Goal: Obtain resource: Download file/media

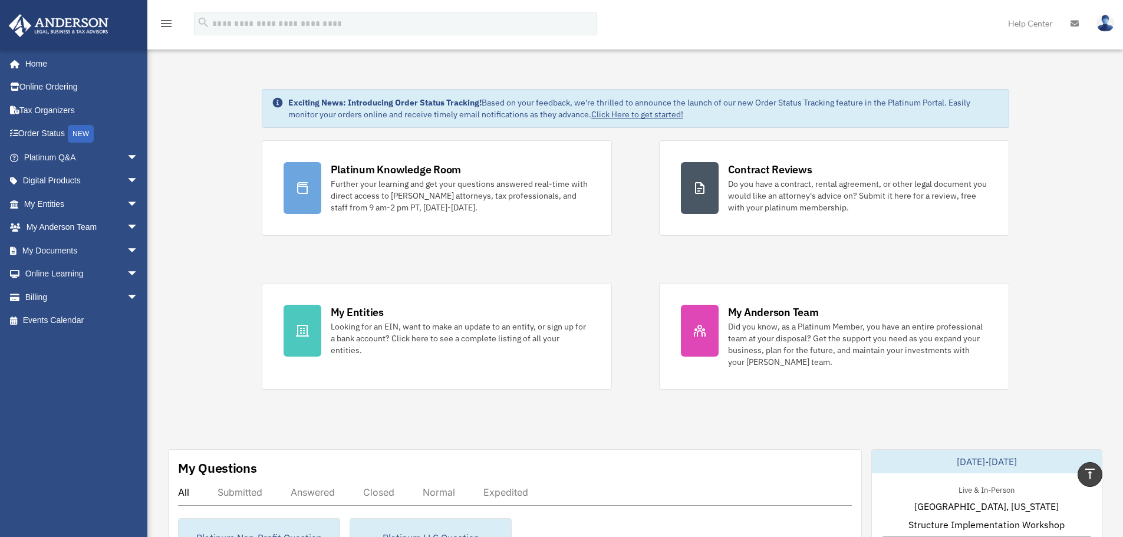
scroll to position [413, 0]
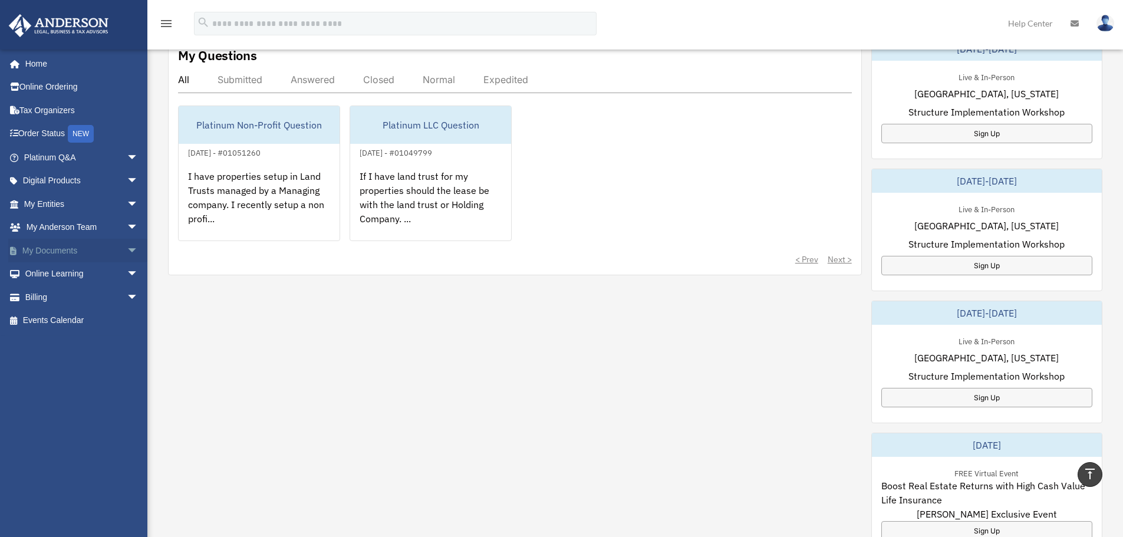
click at [70, 253] on link "My Documents arrow_drop_down" at bounding box center [82, 251] width 148 height 24
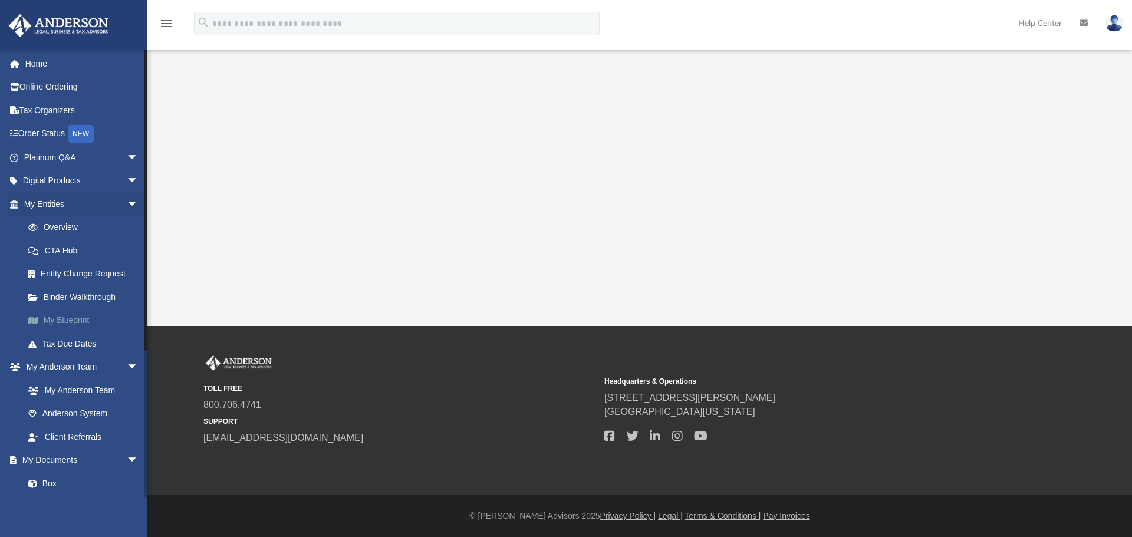
click at [78, 315] on link "My Blueprint" at bounding box center [87, 321] width 140 height 24
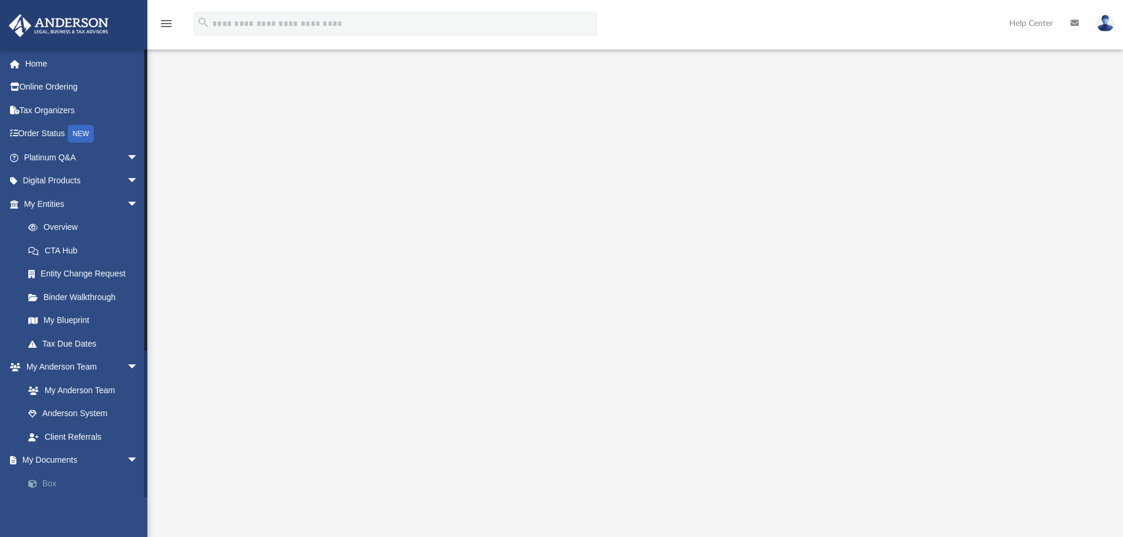
click at [49, 479] on link "Box" at bounding box center [87, 483] width 140 height 24
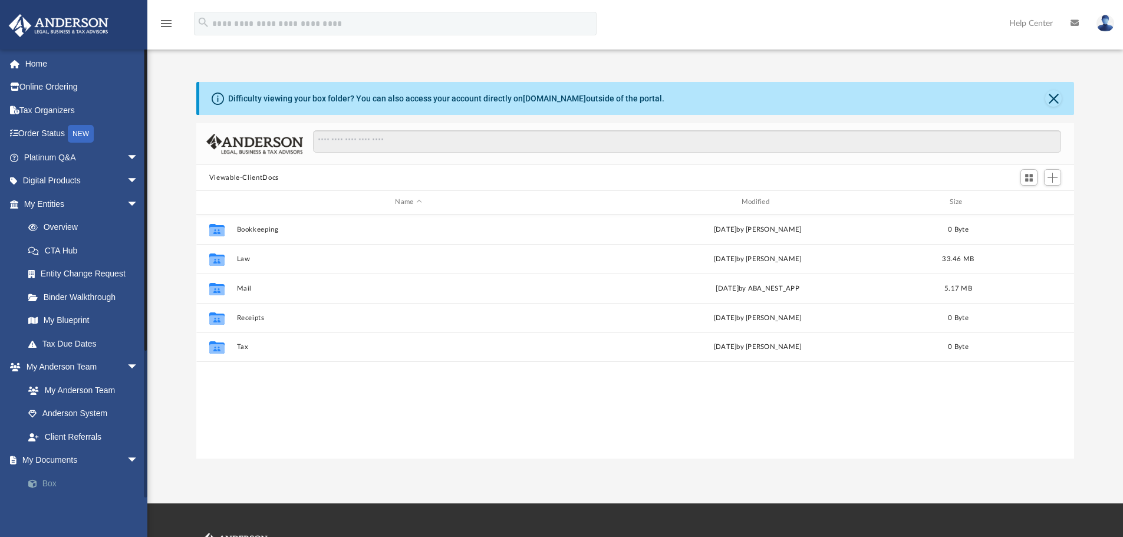
scroll to position [259, 869]
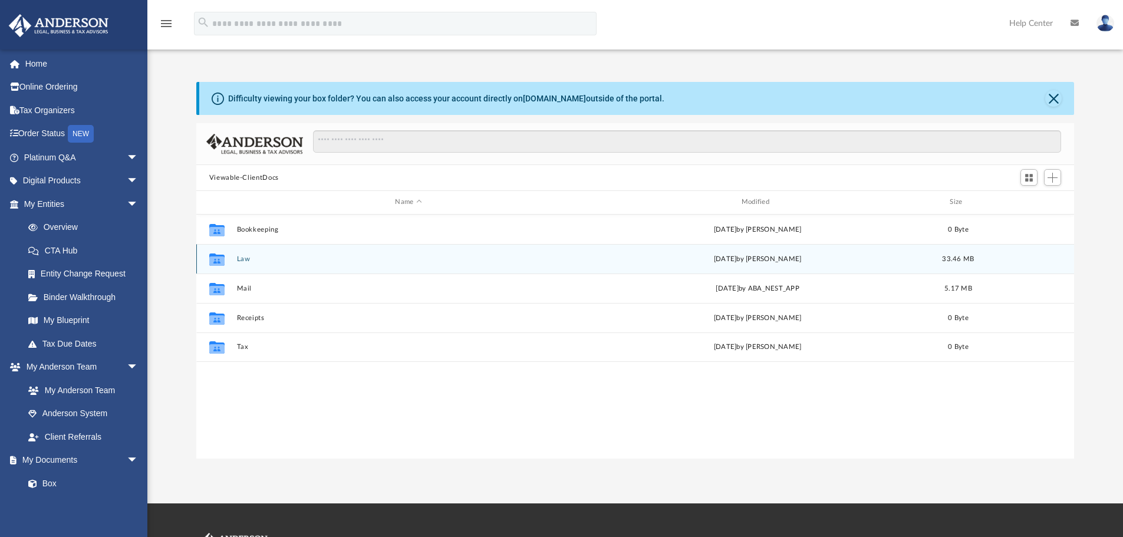
click at [283, 267] on div "Collaborated Folder Law [DATE] by [PERSON_NAME] 33.46 MB" at bounding box center [635, 258] width 878 height 29
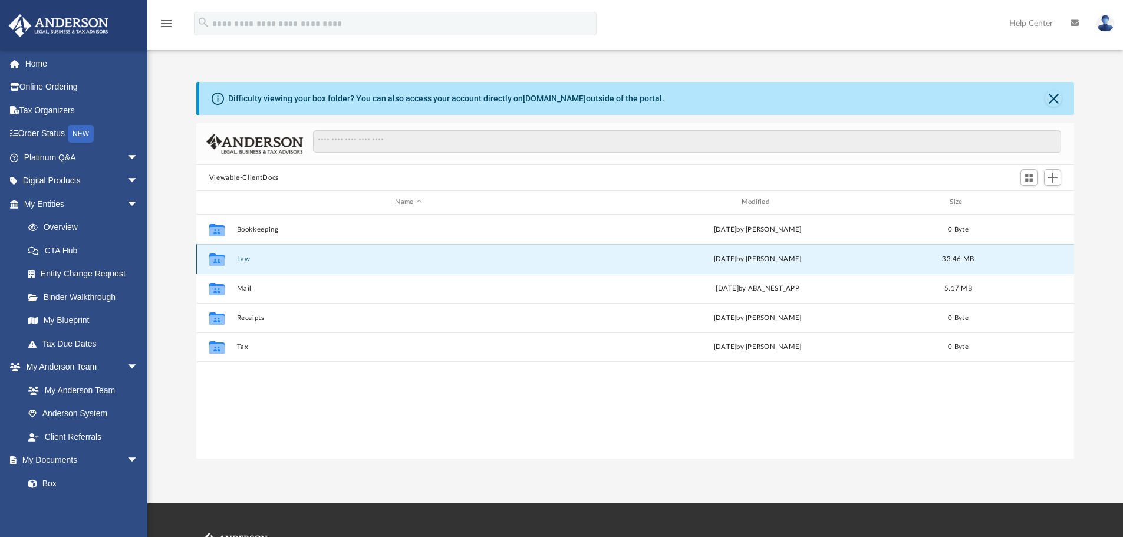
click at [241, 258] on button "Law" at bounding box center [408, 259] width 344 height 8
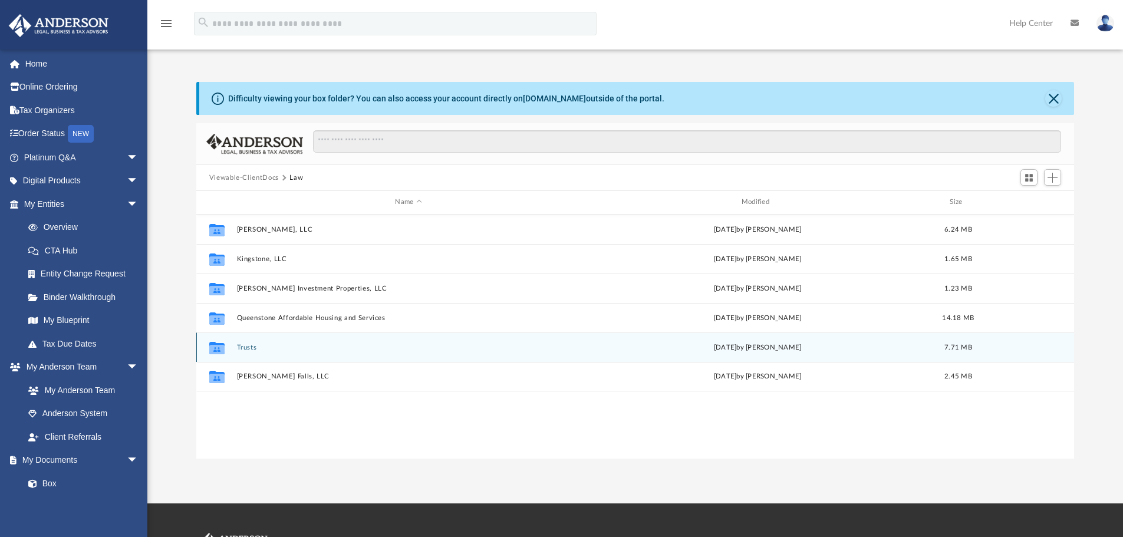
click at [259, 346] on button "Trusts" at bounding box center [408, 348] width 344 height 8
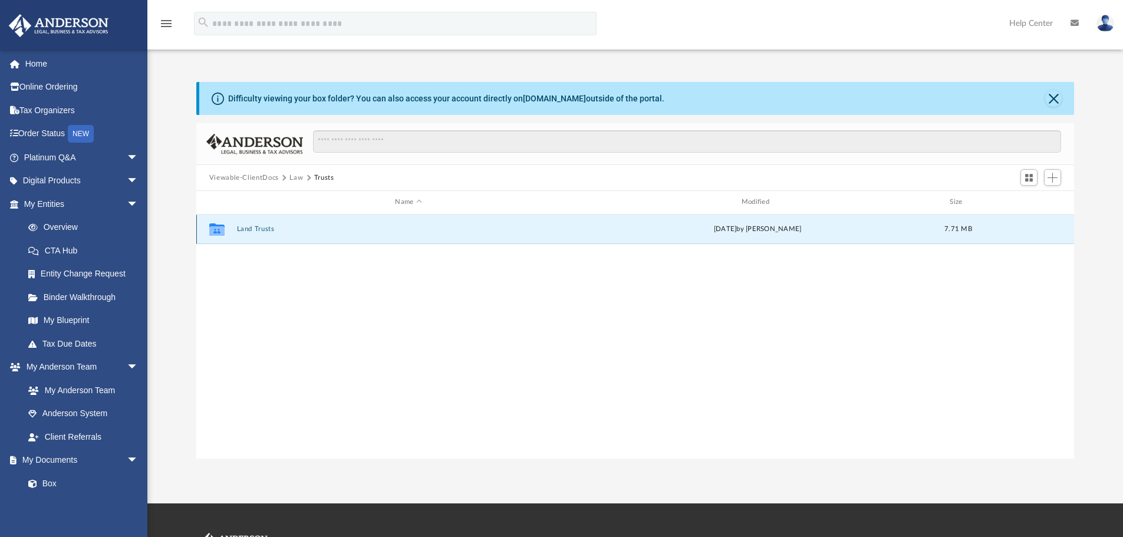
click at [271, 232] on button "Land Trusts" at bounding box center [408, 229] width 344 height 8
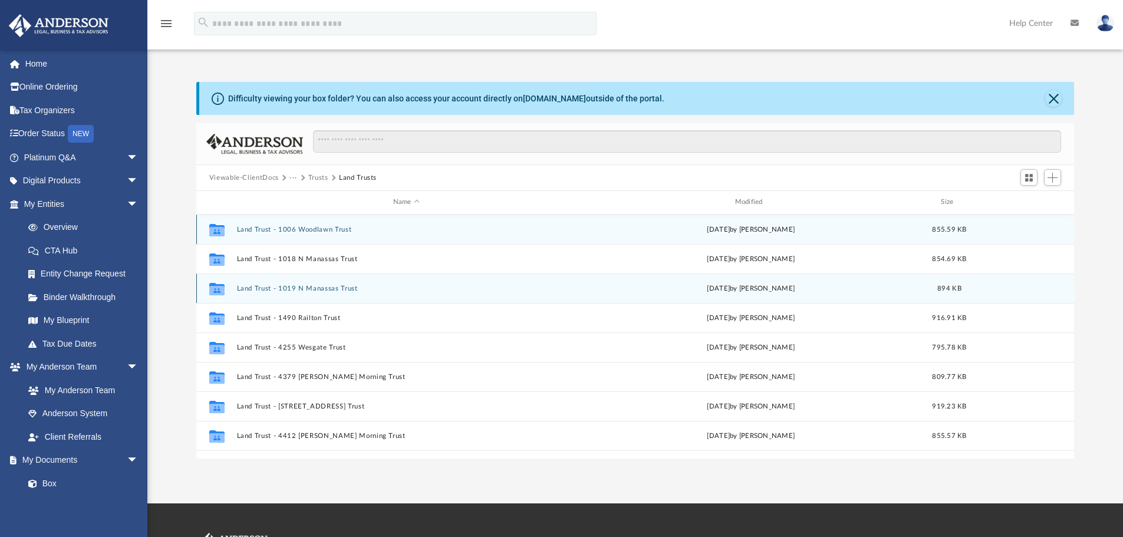
scroll to position [21, 0]
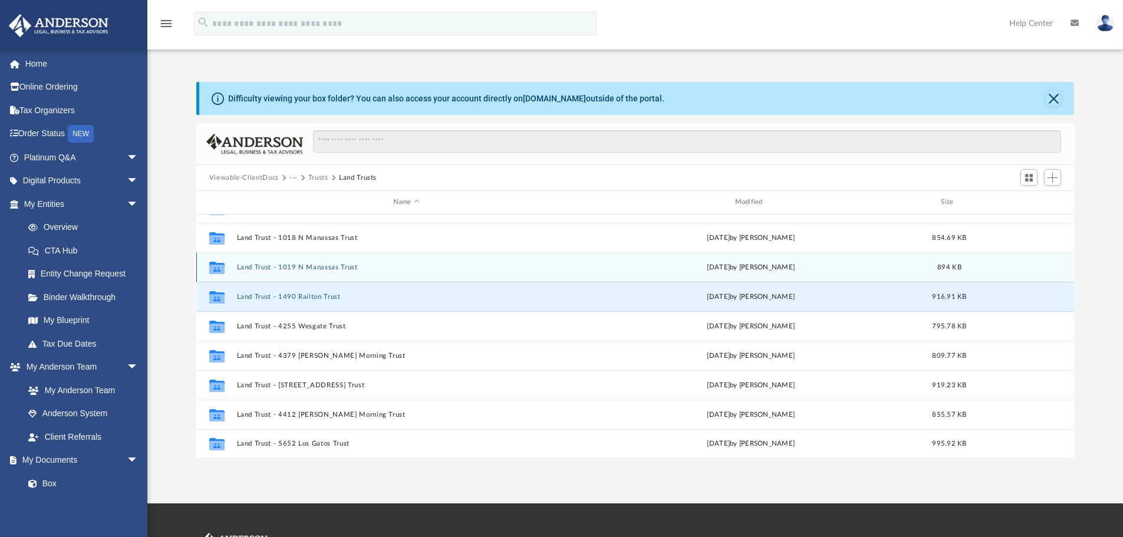
click at [447, 295] on button "Land Trust - 1490 Railton Trust" at bounding box center [405, 297] width 339 height 8
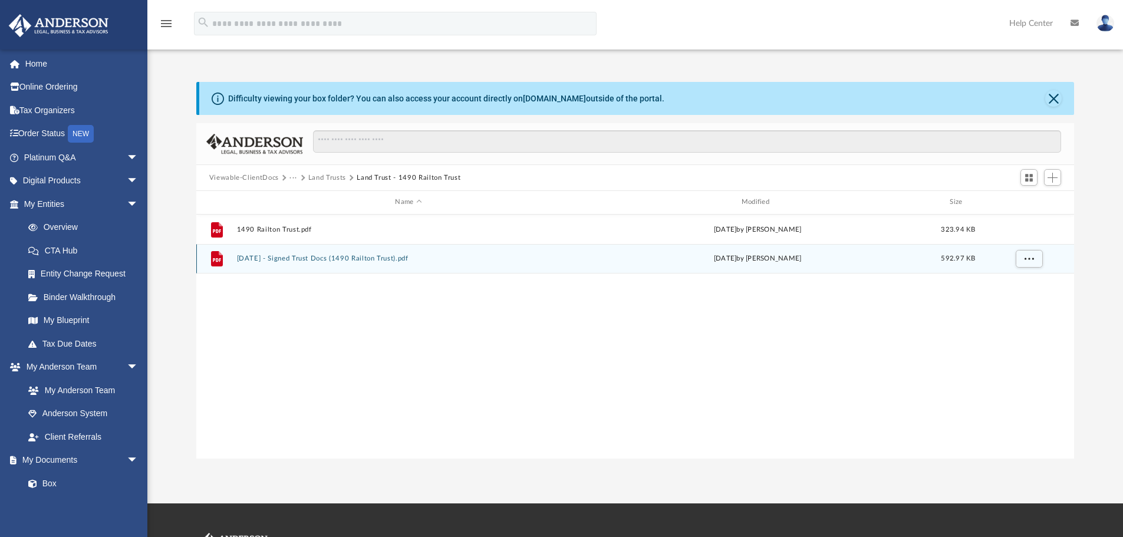
click at [278, 258] on button "[DATE] - Signed Trust Docs (1490 Railton Trust).pdf" at bounding box center [408, 259] width 344 height 8
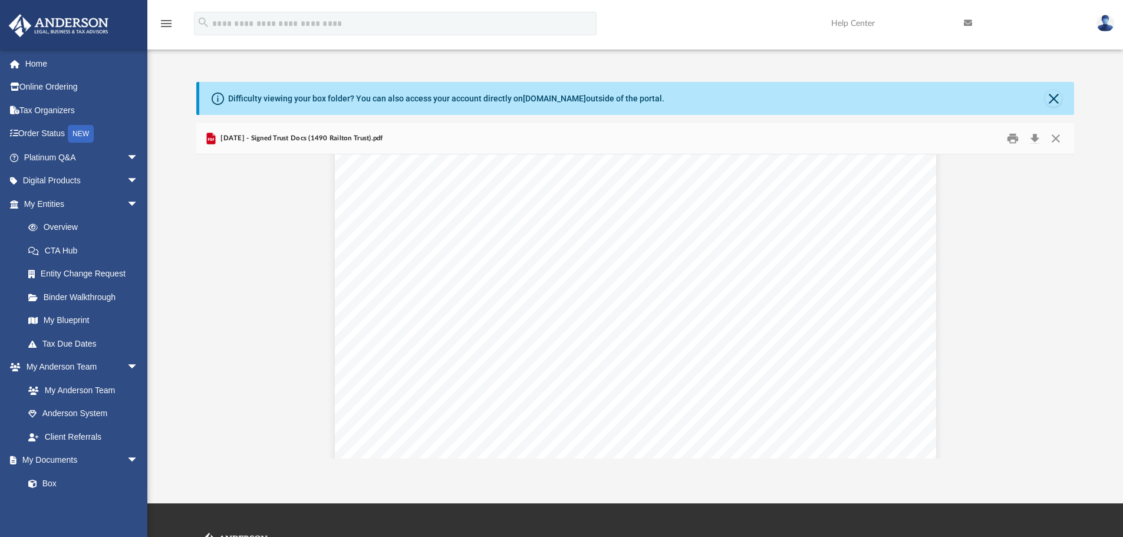
scroll to position [1770, 0]
click at [361, 229] on div "Confirmation of Names and Fiduciaries for the 1490 Railton Trust Trust Informat…" at bounding box center [635, 374] width 601 height 778
click at [353, 182] on div "1490 Railton Trust Page 1 of 14 THE 1490 RAILTON TRUST ARTICLE ONE ESTABLISHING…" at bounding box center [635, 24] width 601 height 778
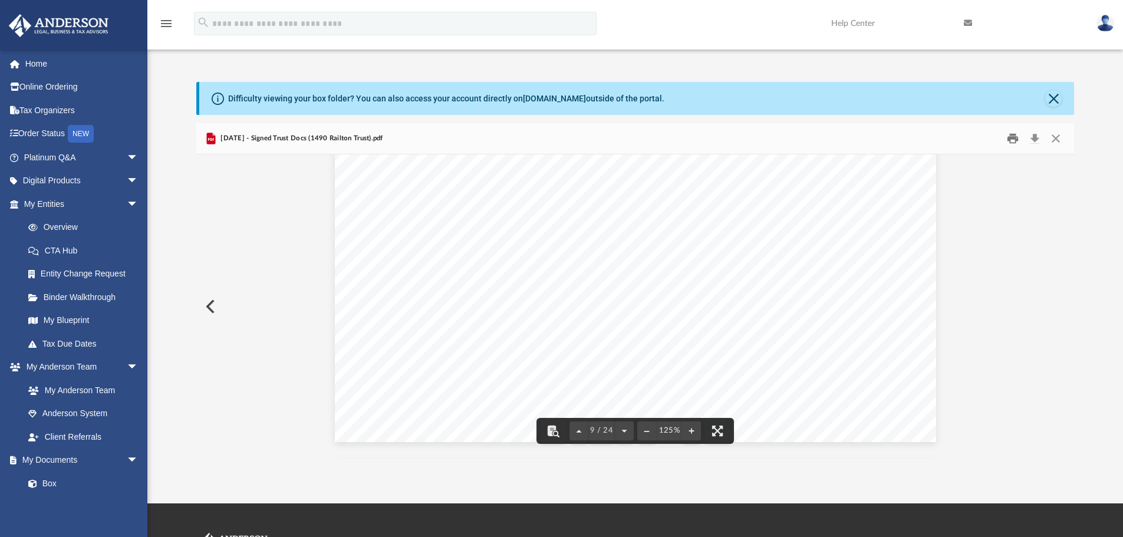
click at [1008, 138] on button "Print" at bounding box center [1013, 139] width 24 height 18
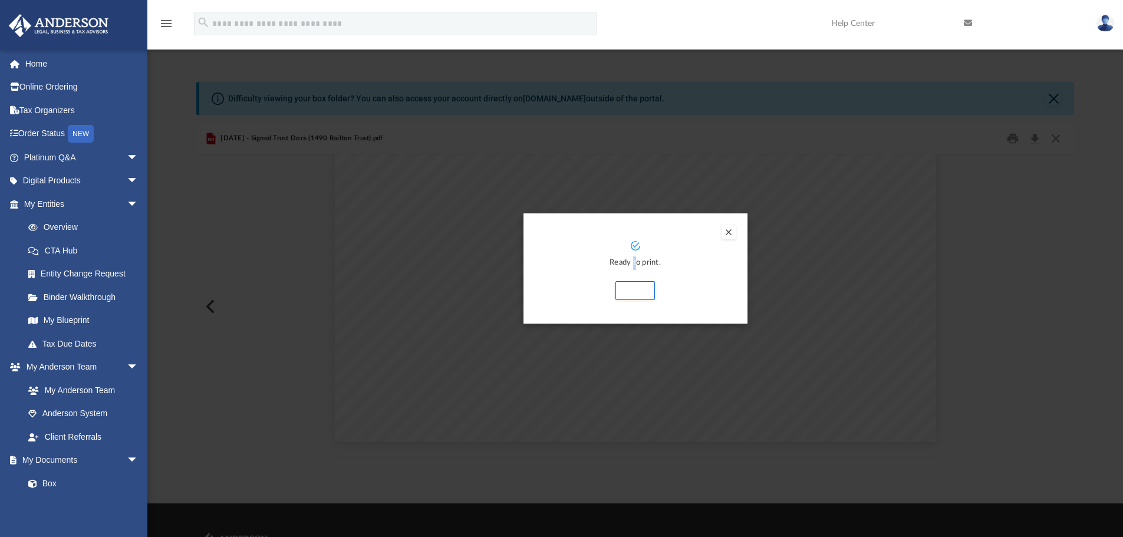
click at [634, 253] on div "Ready to print. Print" at bounding box center [635, 271] width 200 height 60
click at [634, 289] on button "Print" at bounding box center [634, 290] width 39 height 19
